Goal: Information Seeking & Learning: Find contact information

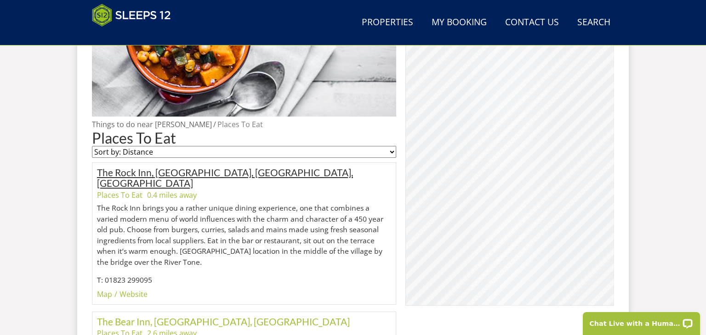
click at [141, 173] on link "The Rock Inn, [GEOGRAPHIC_DATA], [GEOGRAPHIC_DATA], [GEOGRAPHIC_DATA]" at bounding box center [225, 178] width 256 height 22
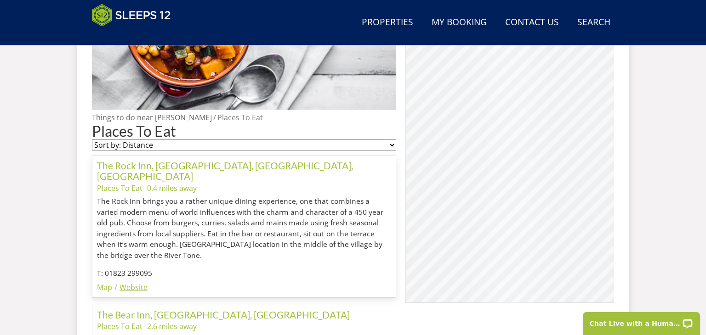
click at [133, 283] on link "Website" at bounding box center [133, 288] width 28 height 10
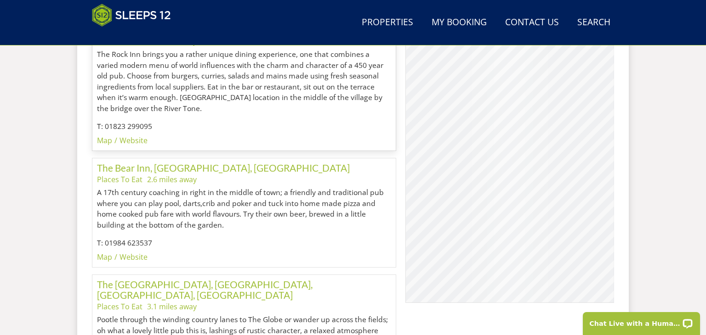
scroll to position [619, 0]
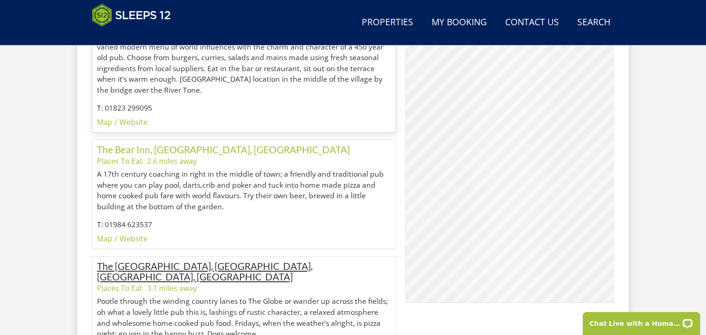
click at [204, 260] on link "The [GEOGRAPHIC_DATA], [GEOGRAPHIC_DATA], [GEOGRAPHIC_DATA], [GEOGRAPHIC_DATA]" at bounding box center [204, 271] width 215 height 22
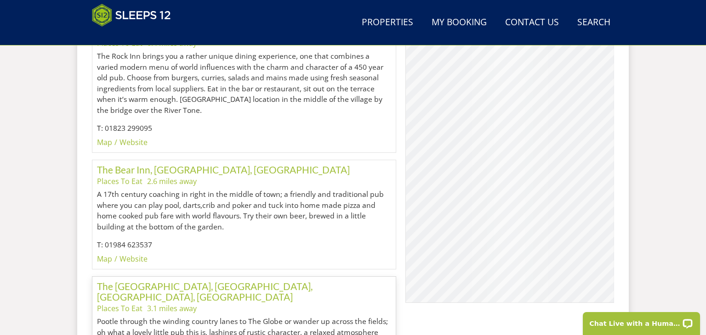
scroll to position [594, 0]
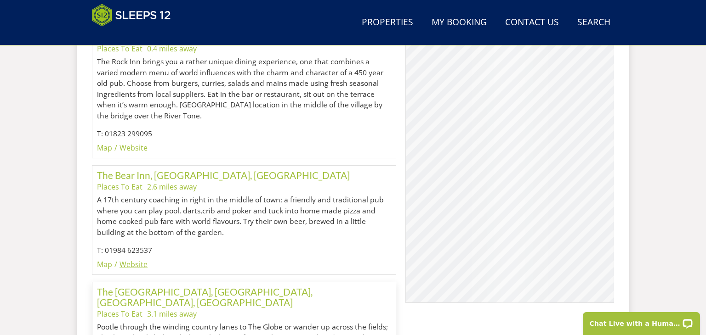
click at [137, 260] on link "Website" at bounding box center [133, 265] width 28 height 10
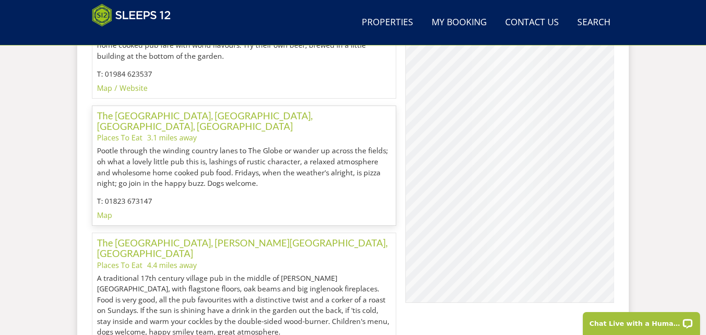
scroll to position [796, 0]
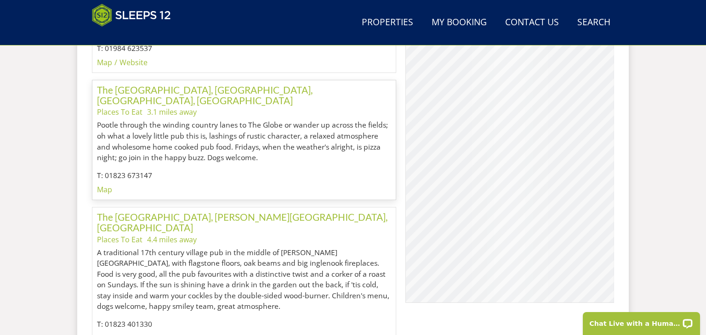
click at [140, 334] on link "Website" at bounding box center [133, 339] width 28 height 10
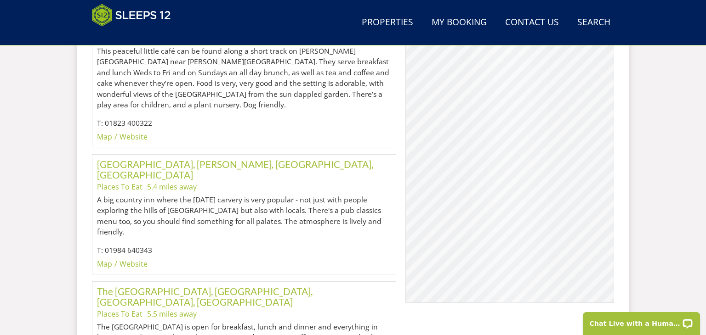
scroll to position [1151, 0]
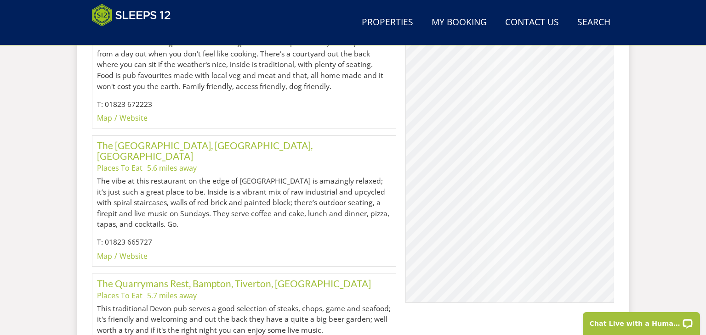
scroll to position [1452, 0]
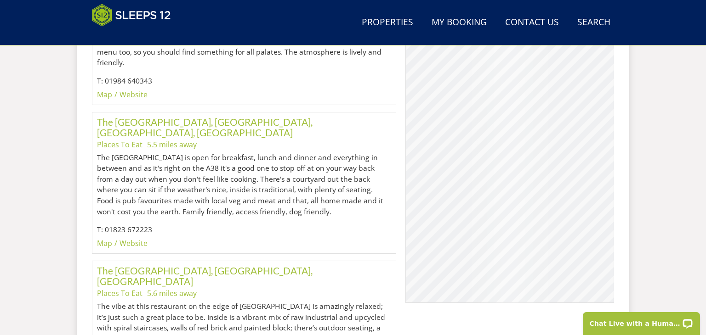
scroll to position [1364, 0]
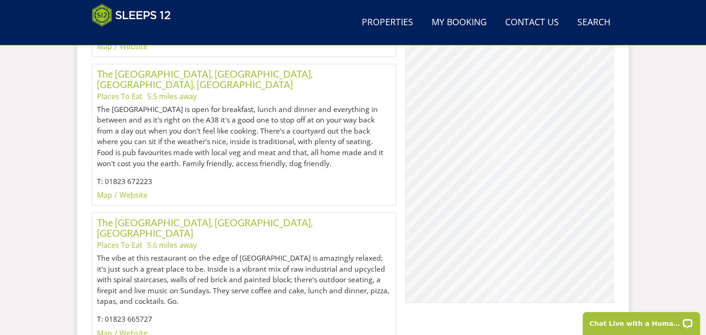
click at [141, 328] on link "Website" at bounding box center [133, 333] width 28 height 10
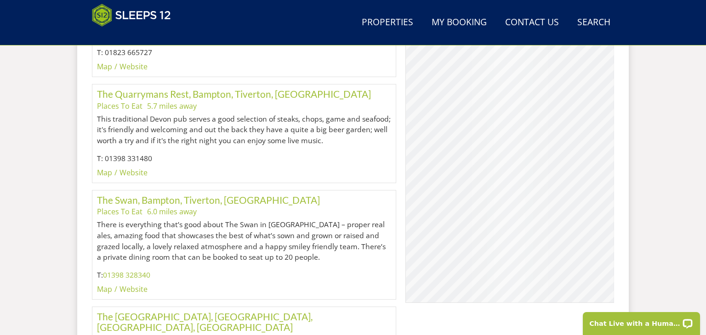
scroll to position [1636, 0]
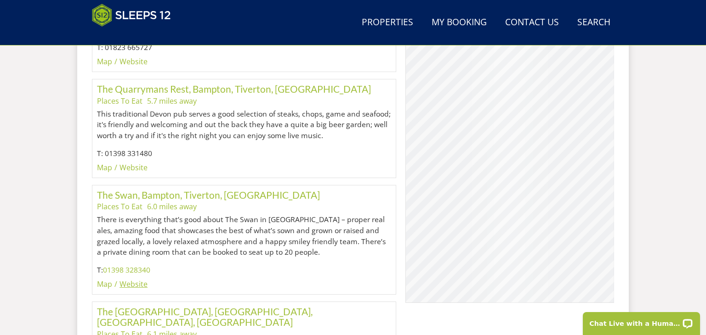
click at [139, 279] on link "Website" at bounding box center [133, 284] width 28 height 10
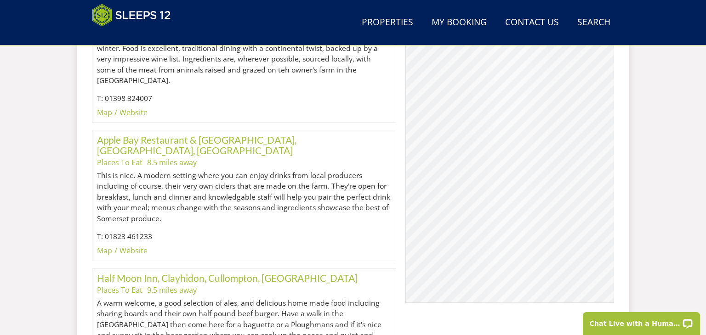
scroll to position [3969, 0]
